Goal: Information Seeking & Learning: Learn about a topic

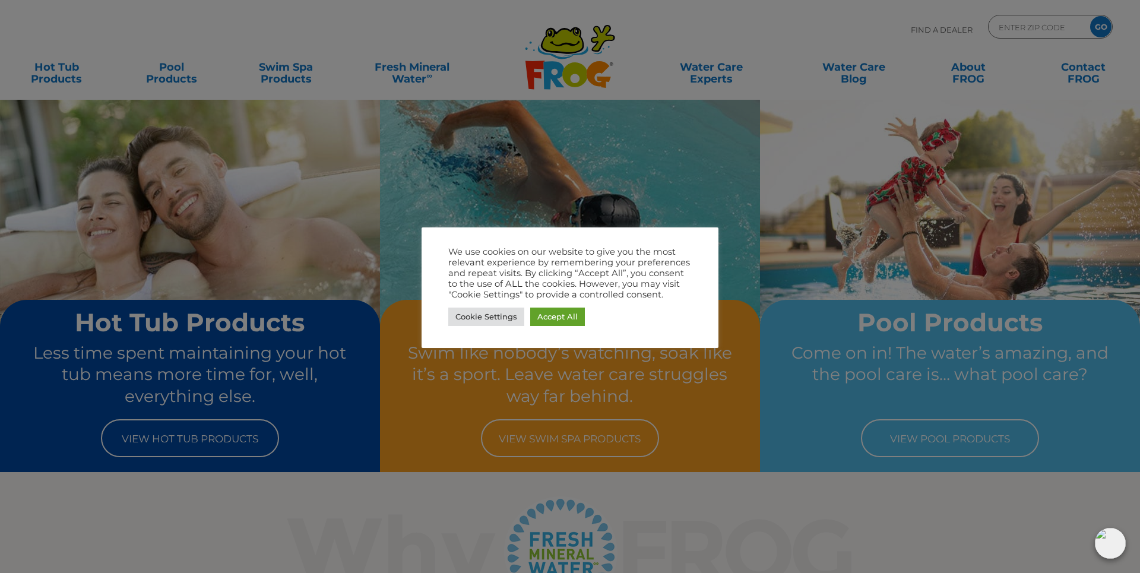
click at [941, 442] on div at bounding box center [570, 286] width 1140 height 573
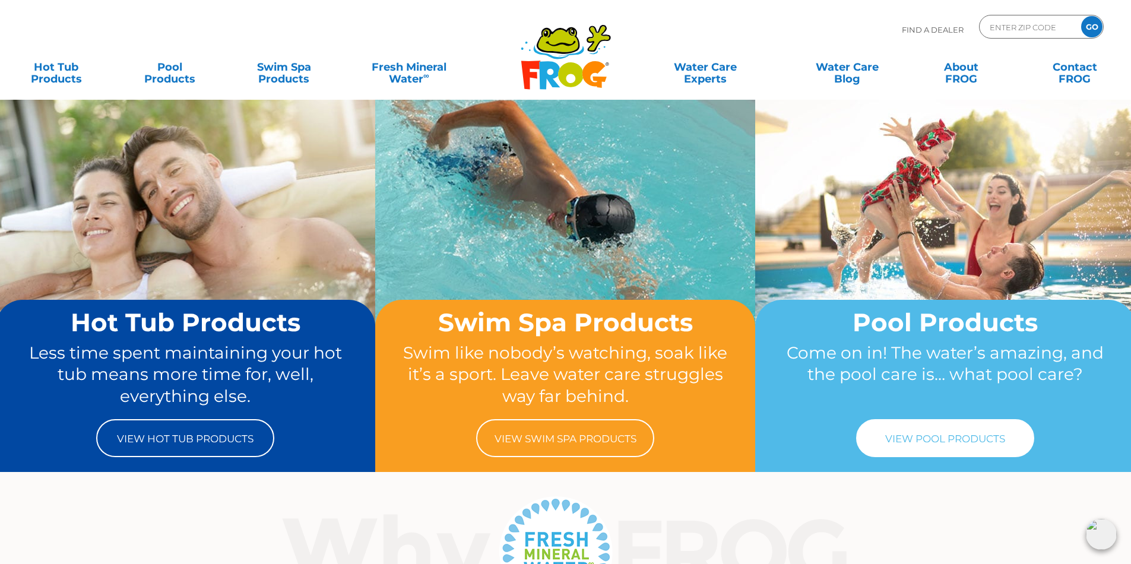
click at [957, 439] on link "View Pool Products" at bounding box center [945, 438] width 178 height 38
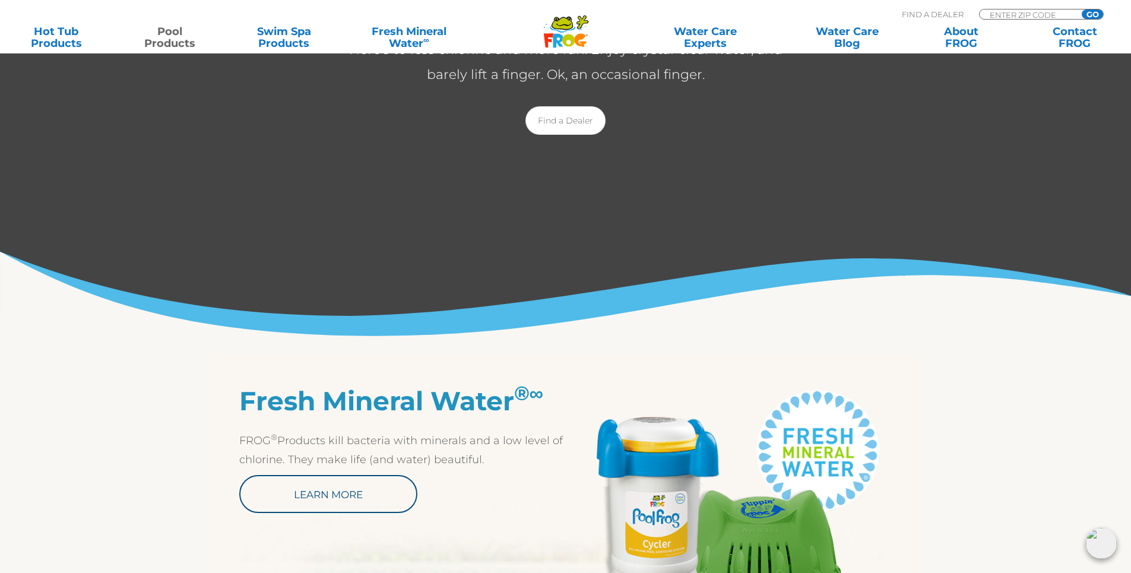
scroll to position [475, 0]
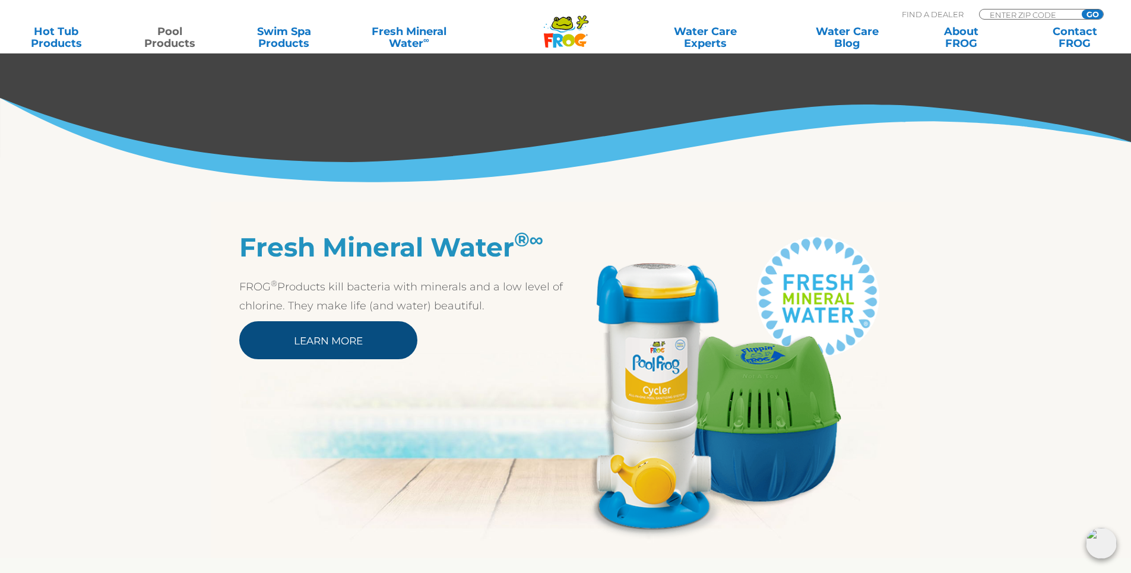
click at [330, 346] on link "Learn More" at bounding box center [328, 340] width 178 height 38
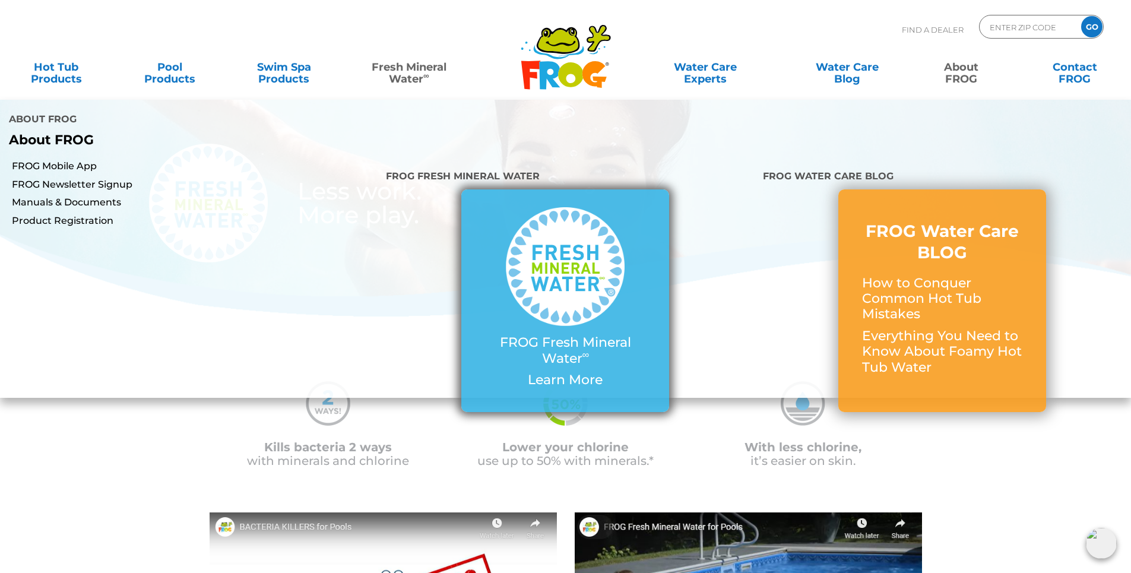
click at [535, 288] on img at bounding box center [565, 266] width 119 height 119
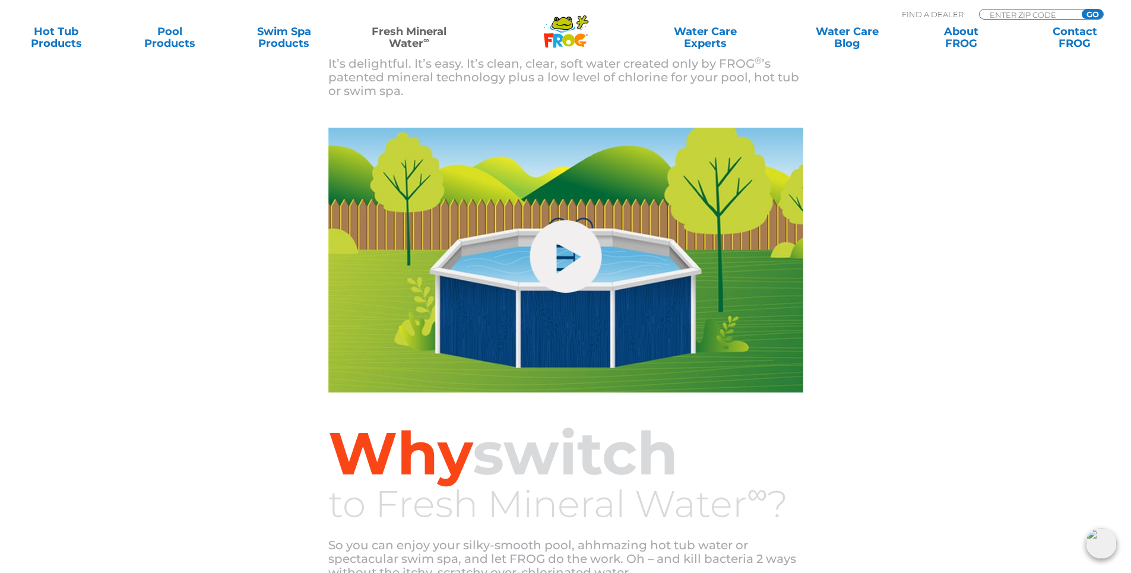
scroll to position [475, 0]
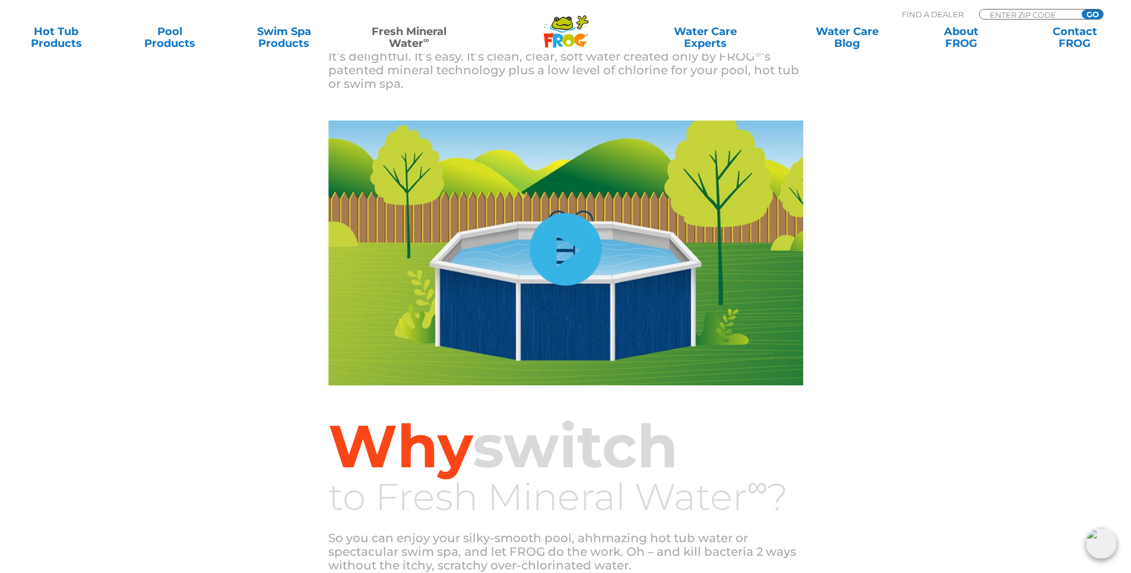
click at [571, 248] on link "hide-me" at bounding box center [566, 249] width 72 height 72
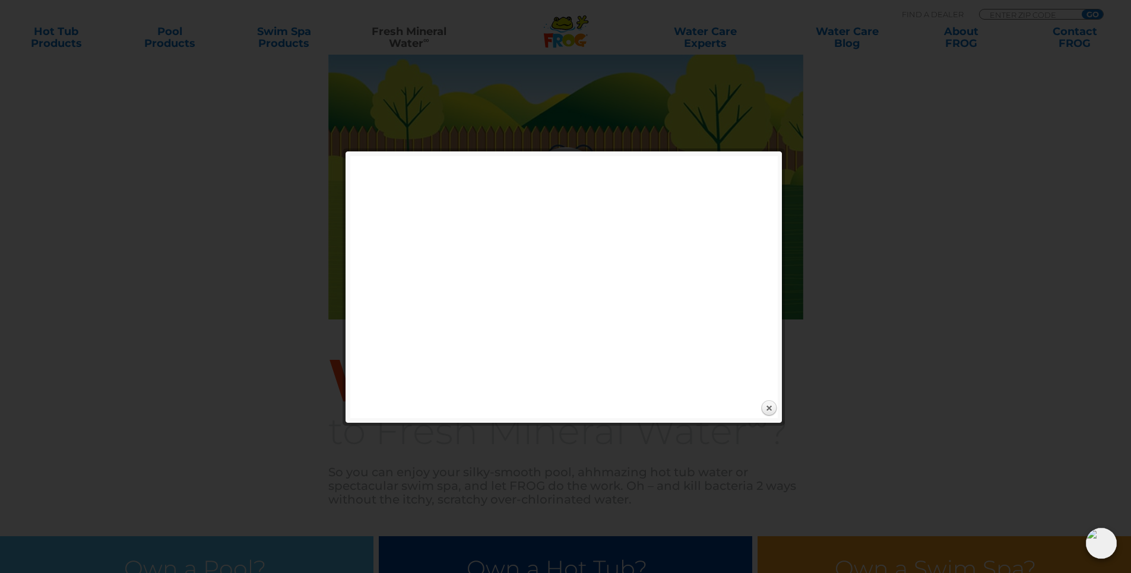
scroll to position [534, 0]
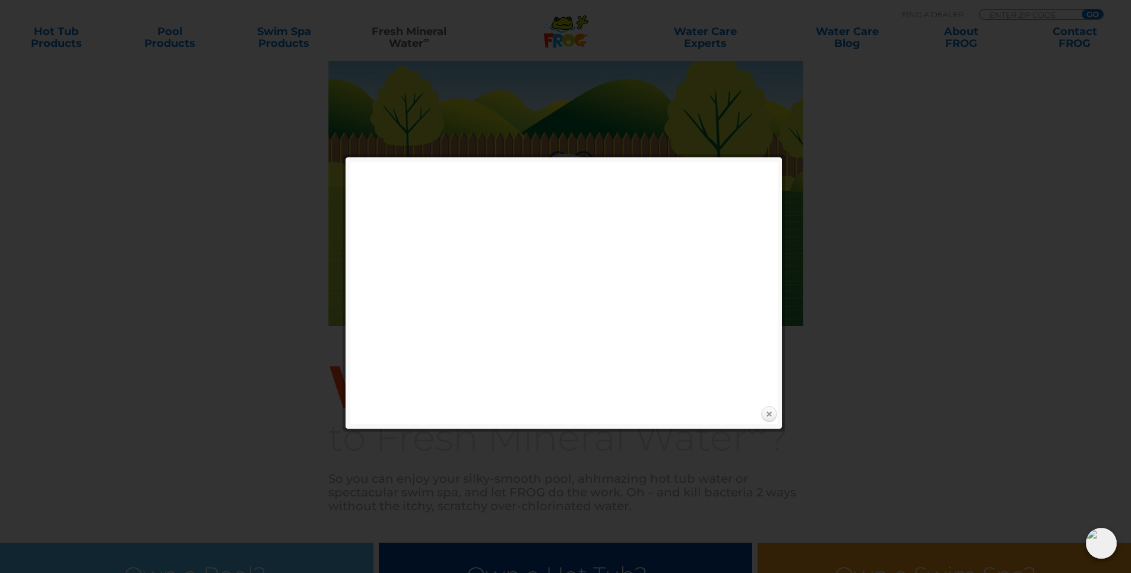
click at [765, 413] on link "Close" at bounding box center [769, 415] width 18 height 18
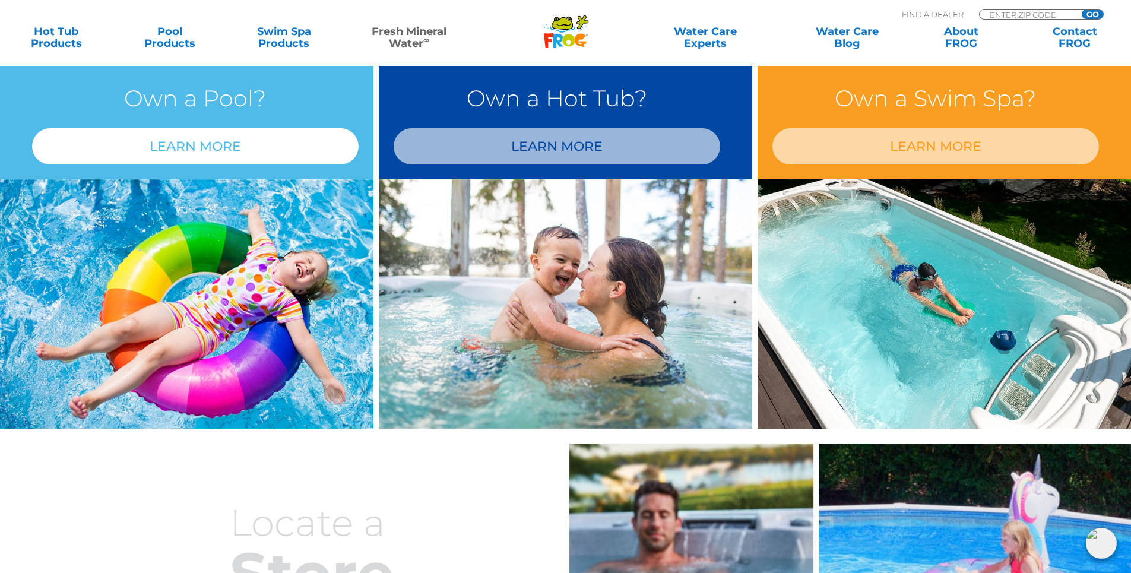
scroll to position [1009, 0]
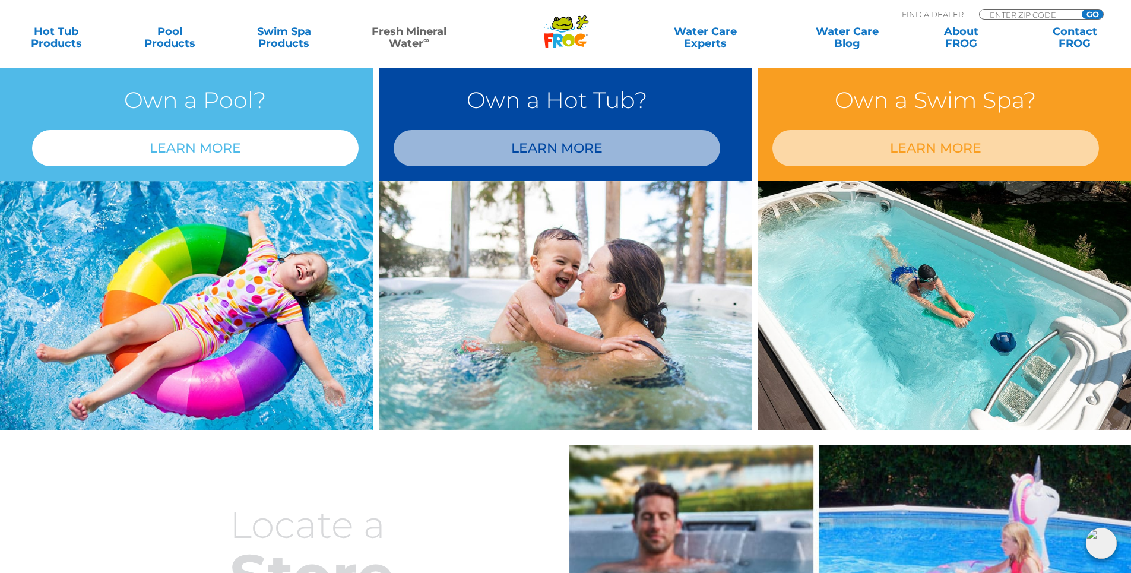
click at [169, 148] on link "LEARN MORE" at bounding box center [195, 148] width 327 height 36
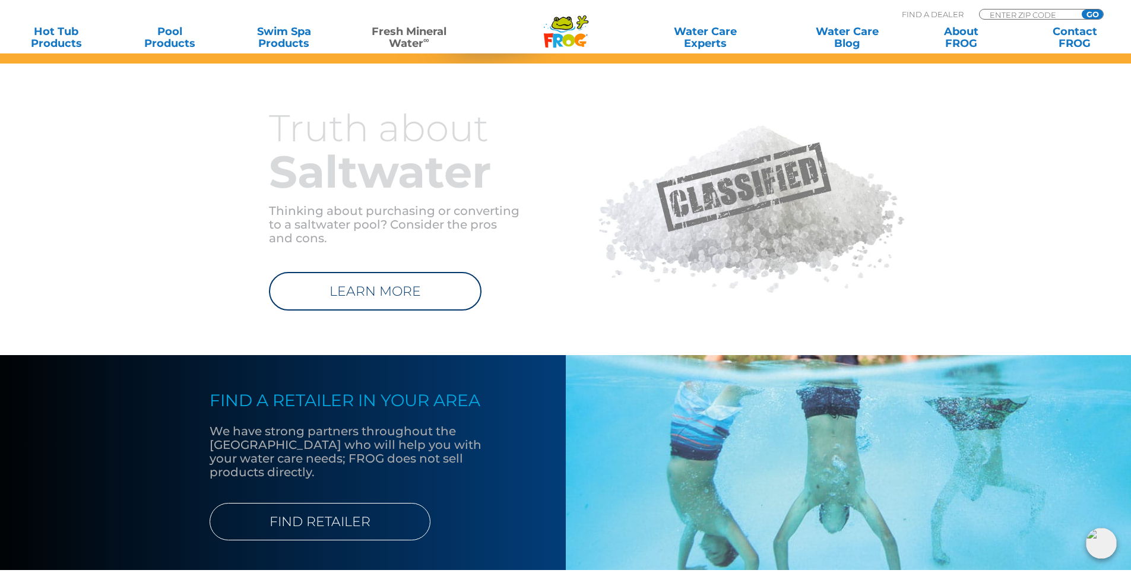
scroll to position [1128, 0]
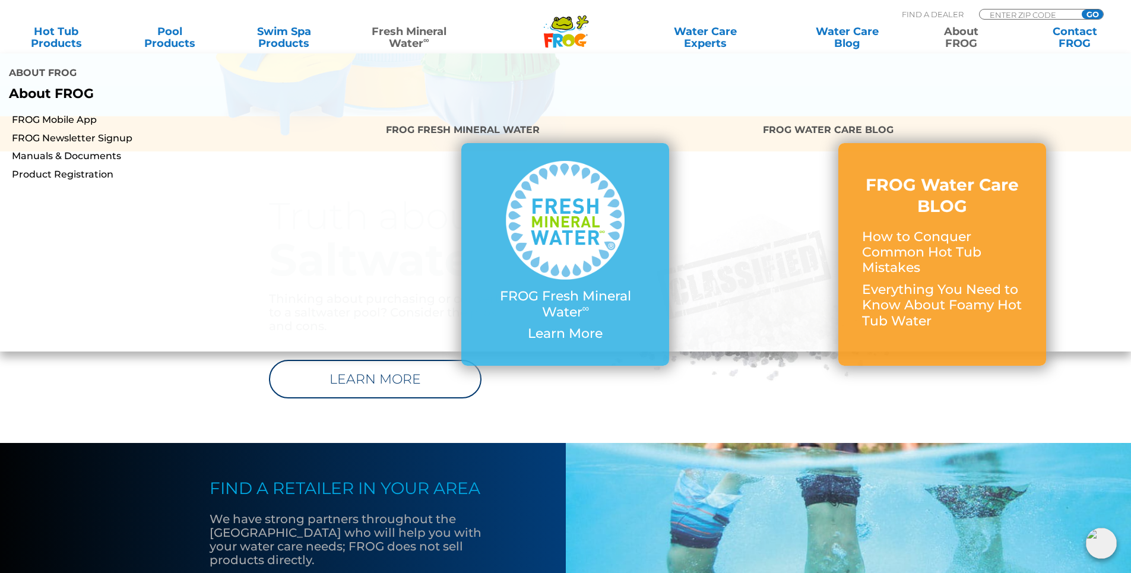
click at [967, 38] on link "About FROG" at bounding box center [961, 38] width 88 height 24
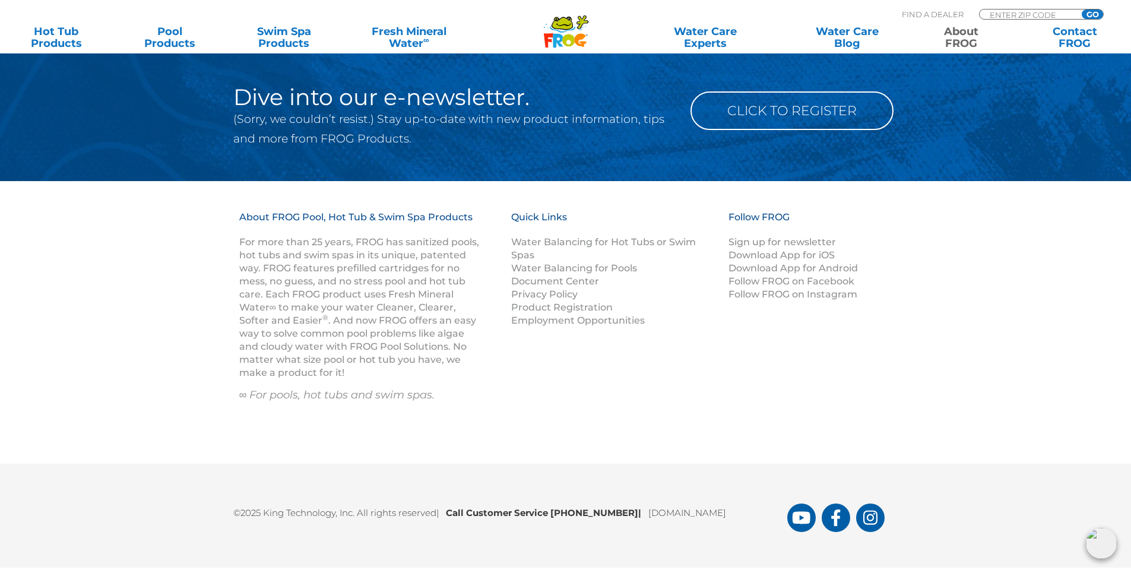
scroll to position [2126, 0]
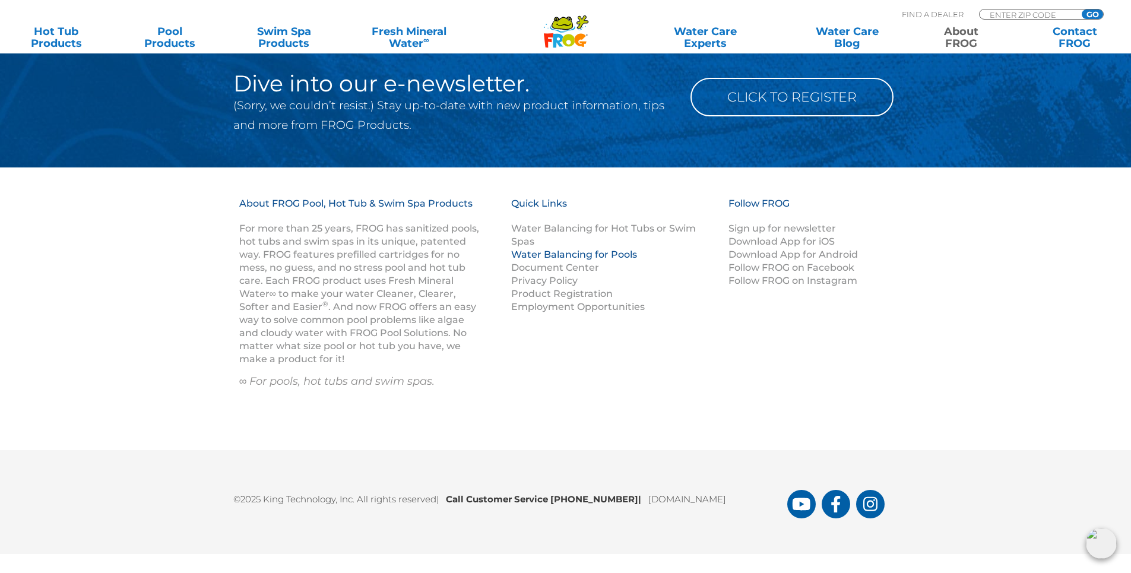
click at [618, 255] on link "Water Balancing for Pools" at bounding box center [574, 254] width 126 height 11
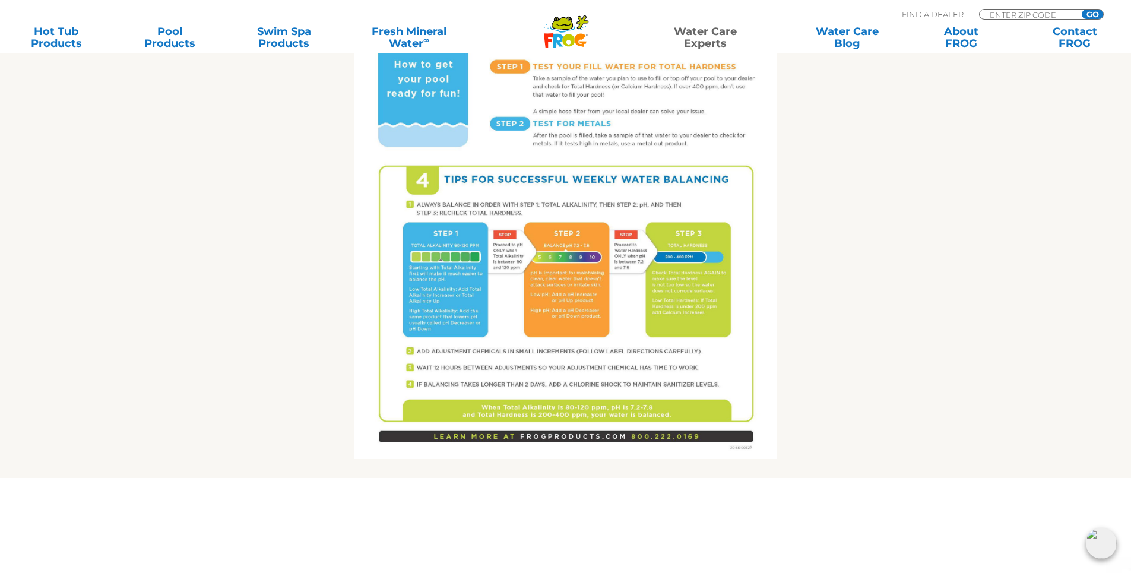
scroll to position [475, 0]
